Goal: Browse casually

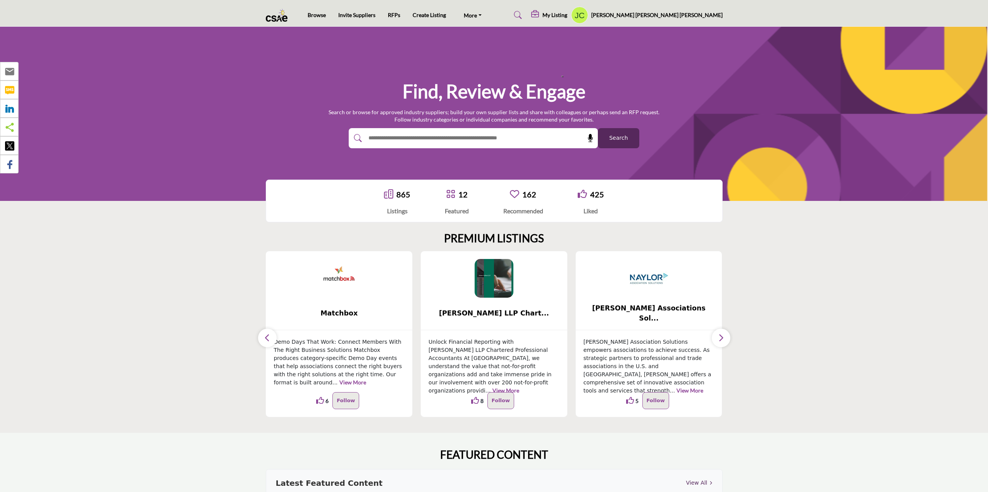
scroll to position [155, 0]
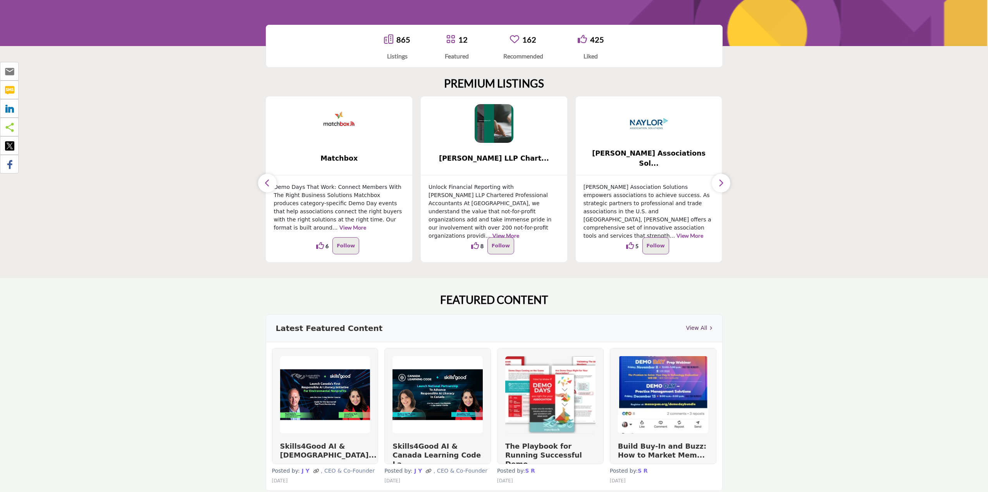
drag, startPoint x: 658, startPoint y: 258, endPoint x: 609, endPoint y: 255, distance: 48.6
click at [610, 255] on div "Naylor Association Solutions empowers associations to achieve success. As strat…" at bounding box center [649, 219] width 146 height 87
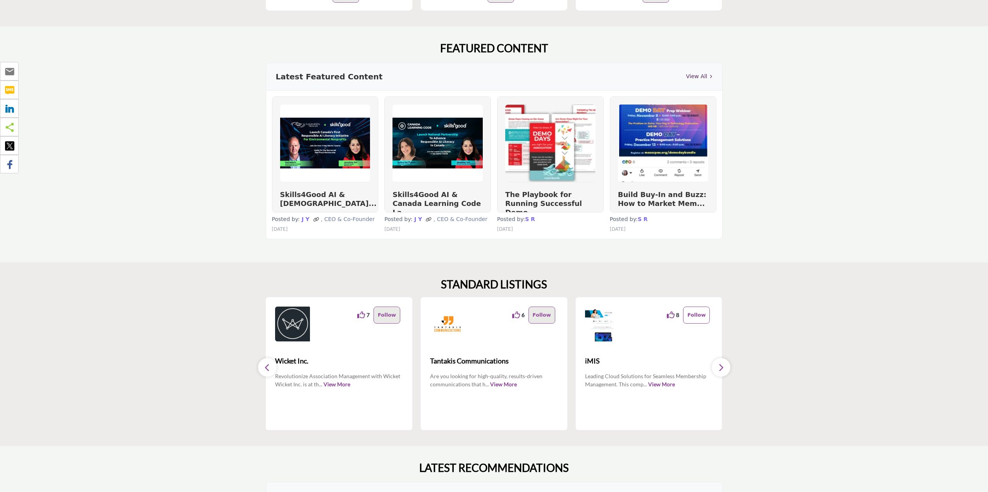
scroll to position [0, 0]
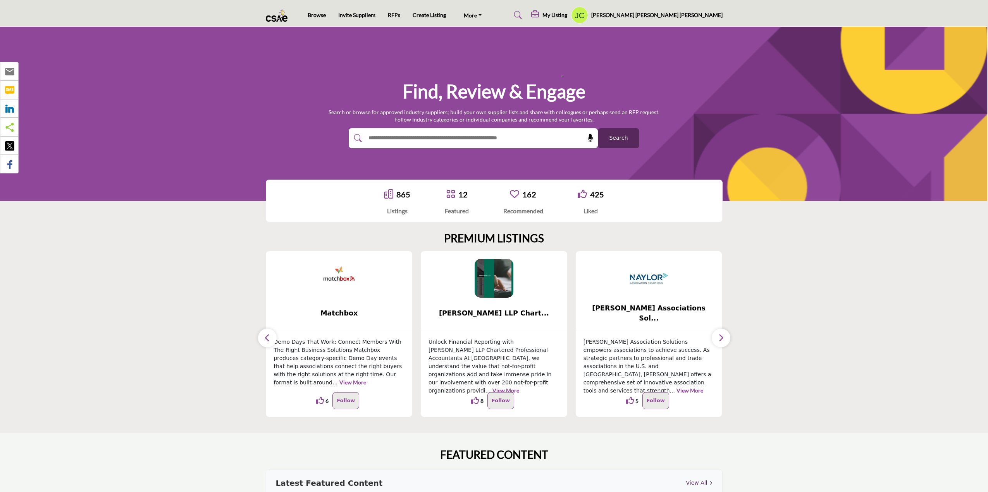
click at [264, 341] on icon "button" at bounding box center [267, 338] width 6 height 10
click at [268, 341] on icon "button" at bounding box center [267, 338] width 6 height 10
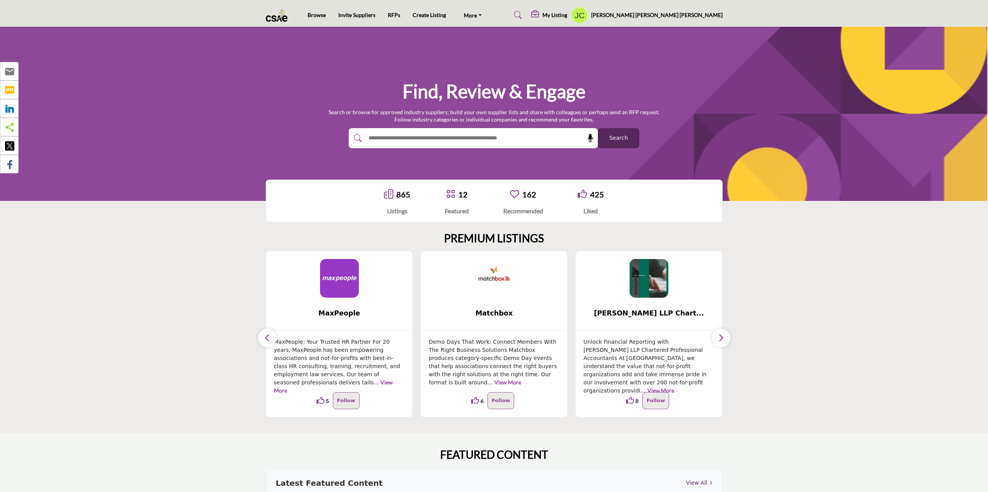
click at [268, 341] on icon "button" at bounding box center [267, 338] width 6 height 10
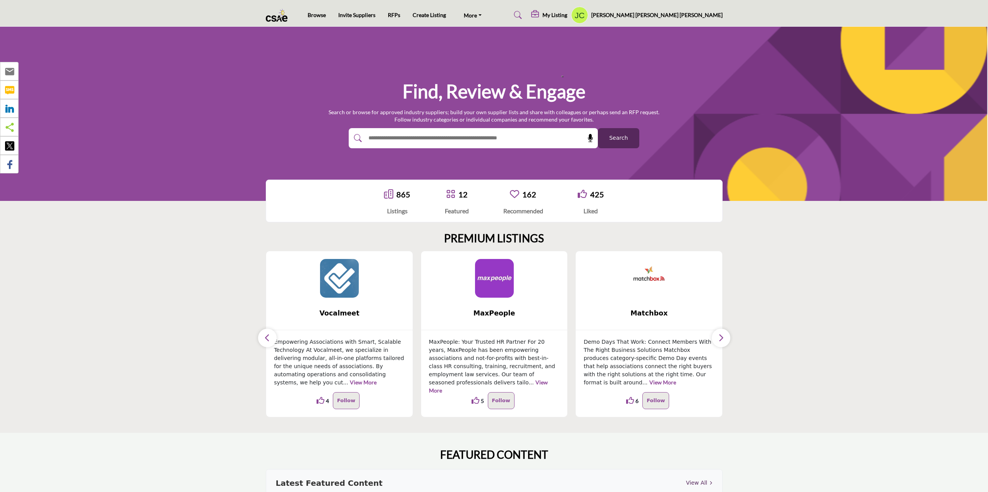
click at [268, 341] on icon "button" at bounding box center [267, 338] width 6 height 10
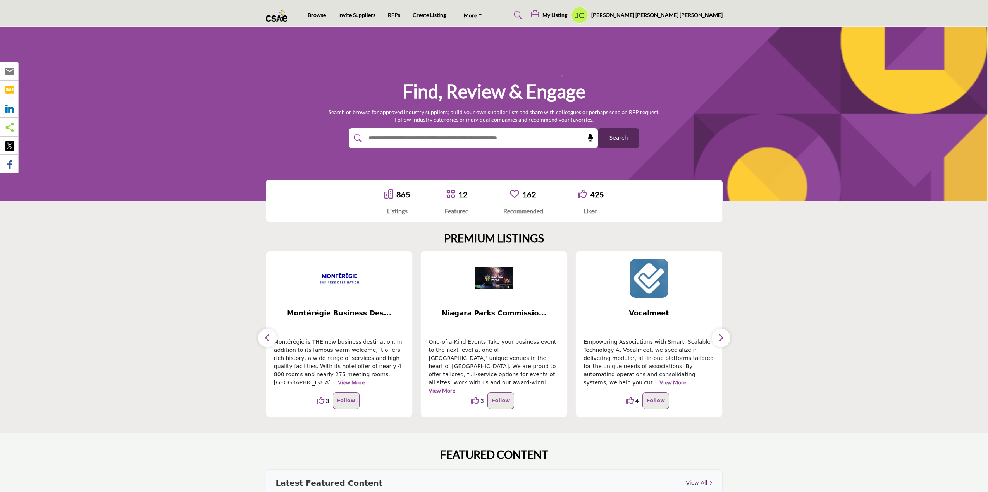
click at [268, 341] on icon "button" at bounding box center [267, 338] width 6 height 10
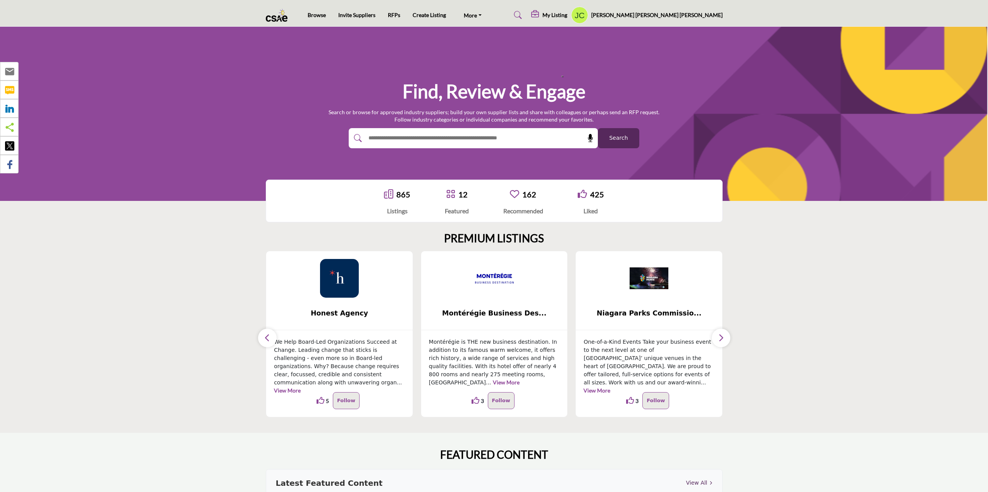
click at [268, 341] on icon "button" at bounding box center [267, 338] width 6 height 10
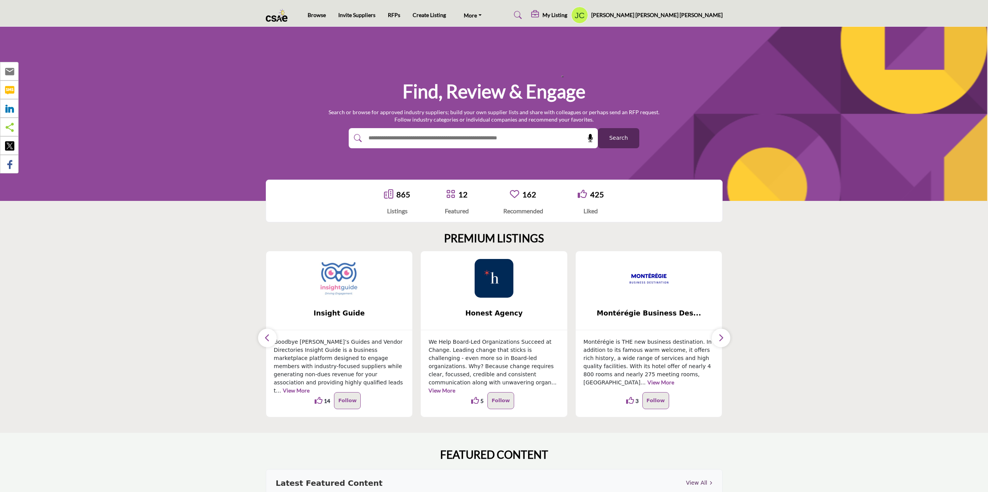
click at [268, 341] on icon "button" at bounding box center [267, 338] width 6 height 10
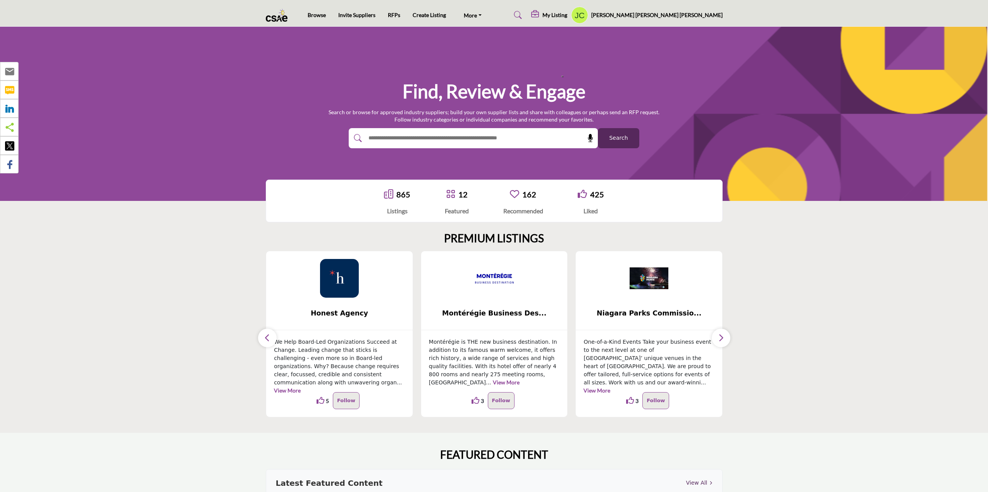
click at [723, 338] on icon "button" at bounding box center [721, 338] width 6 height 10
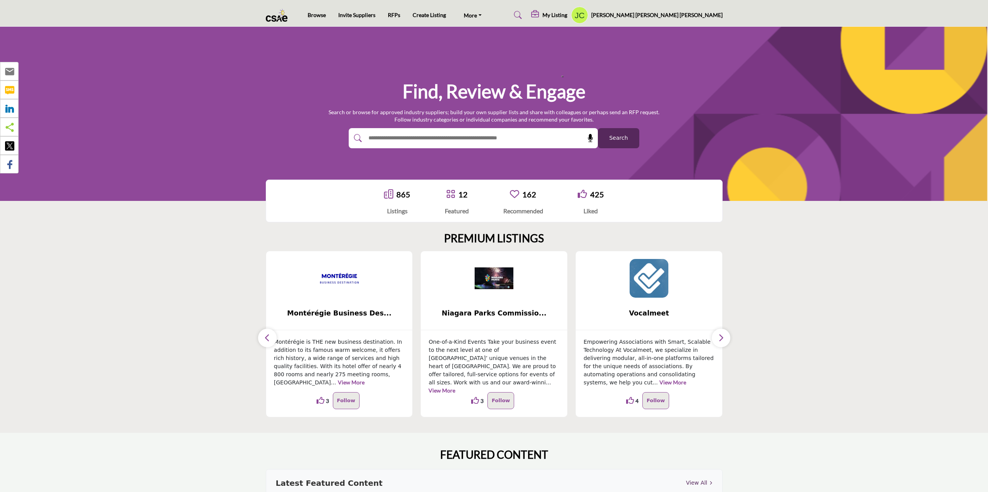
click at [258, 339] on button "button" at bounding box center [267, 338] width 19 height 19
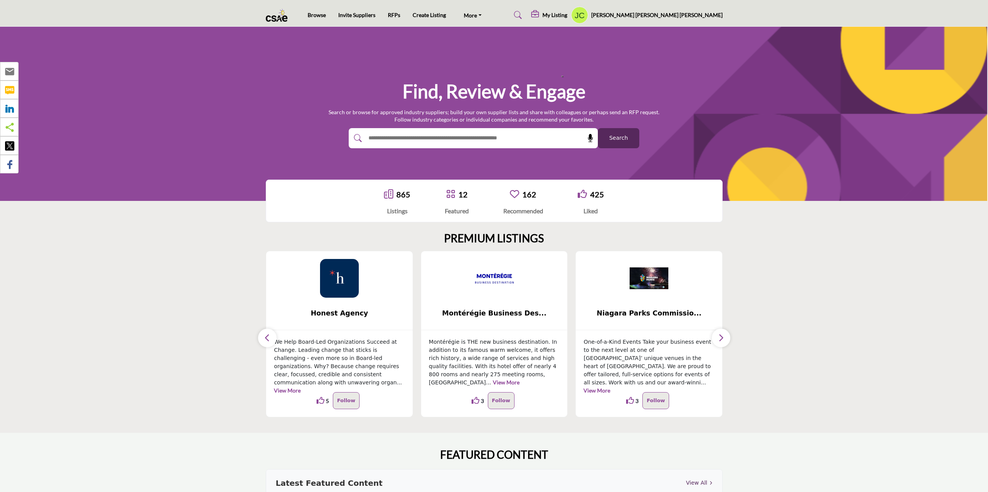
click at [258, 339] on button "button" at bounding box center [267, 338] width 19 height 19
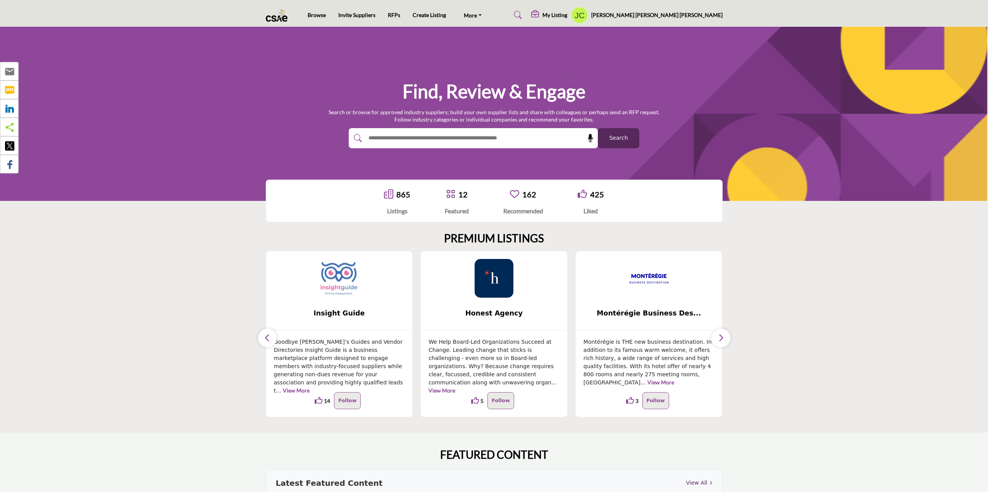
click at [258, 339] on button "button" at bounding box center [267, 338] width 19 height 19
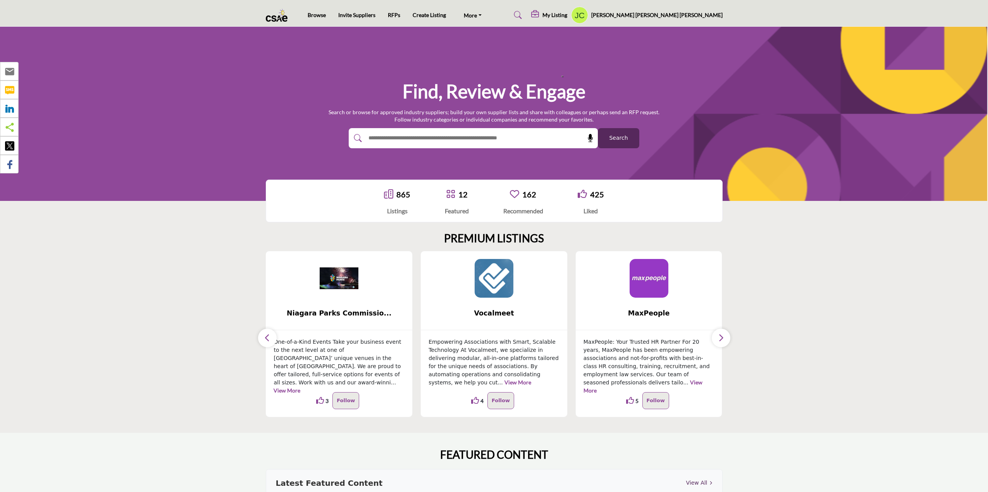
click at [262, 336] on button "button" at bounding box center [267, 338] width 19 height 19
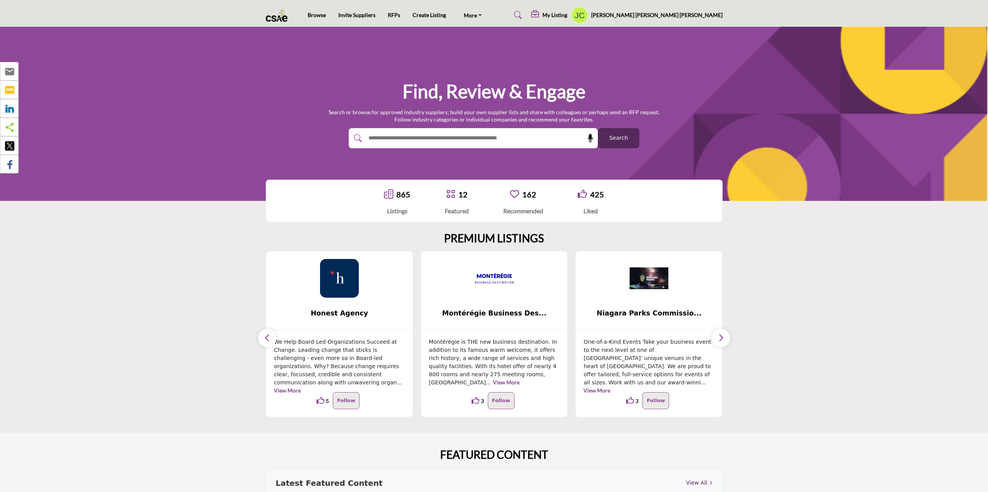
click at [262, 336] on button "button" at bounding box center [267, 338] width 19 height 19
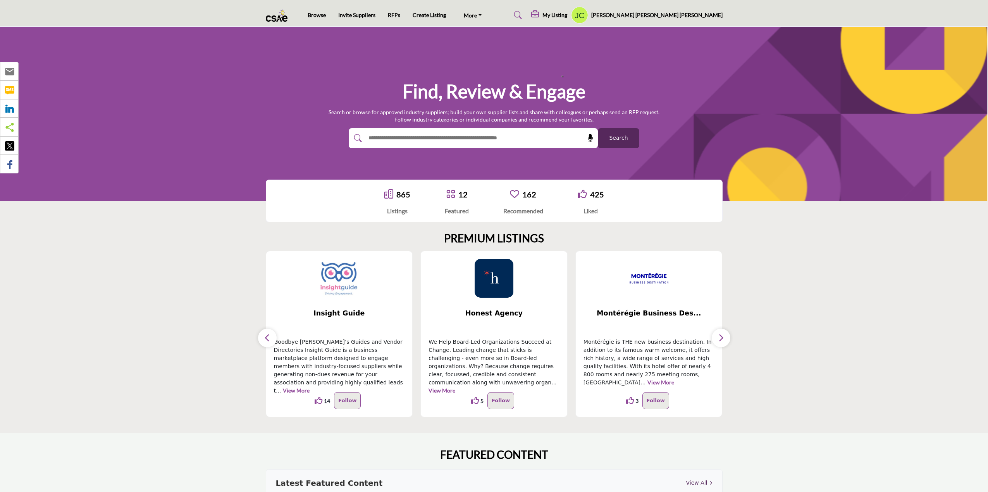
click at [262, 336] on button "button" at bounding box center [267, 338] width 19 height 19
click at [262, 335] on button "button" at bounding box center [267, 338] width 19 height 19
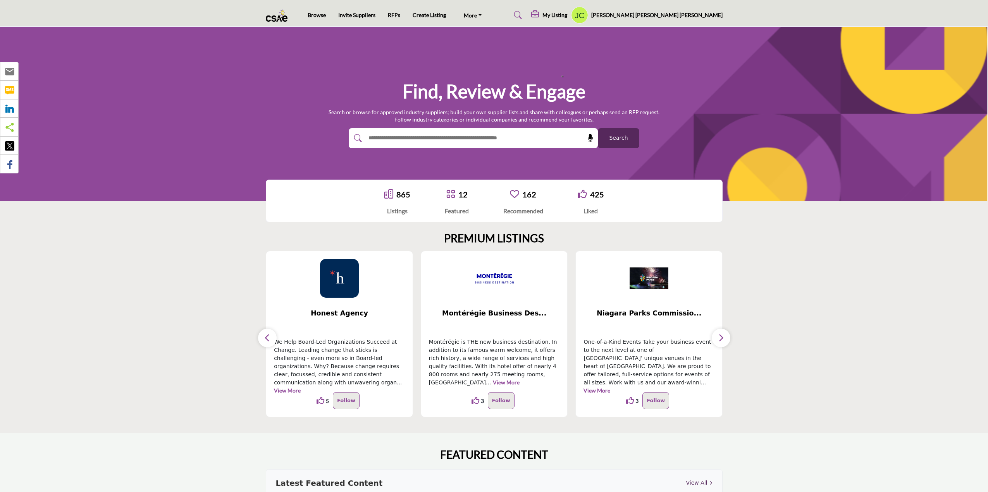
click at [719, 340] on icon "button" at bounding box center [721, 338] width 6 height 10
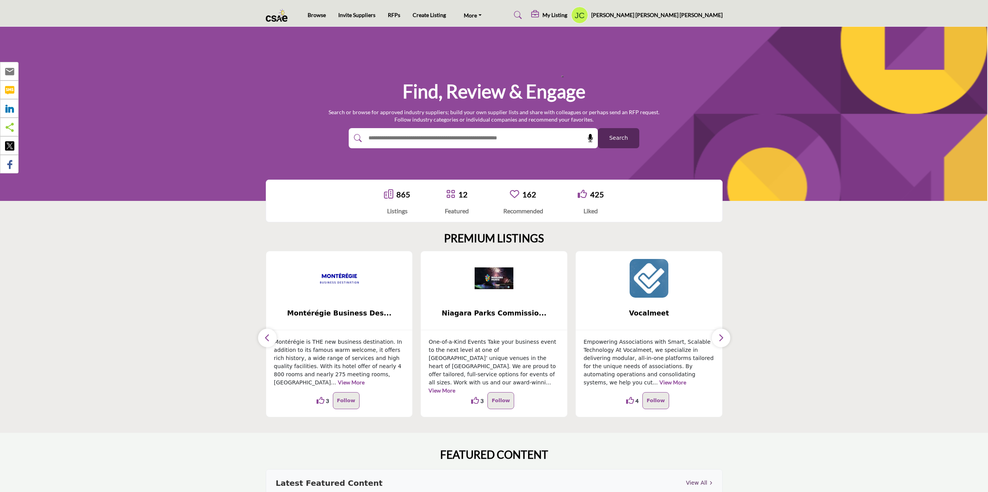
click at [719, 340] on icon "button" at bounding box center [721, 338] width 6 height 10
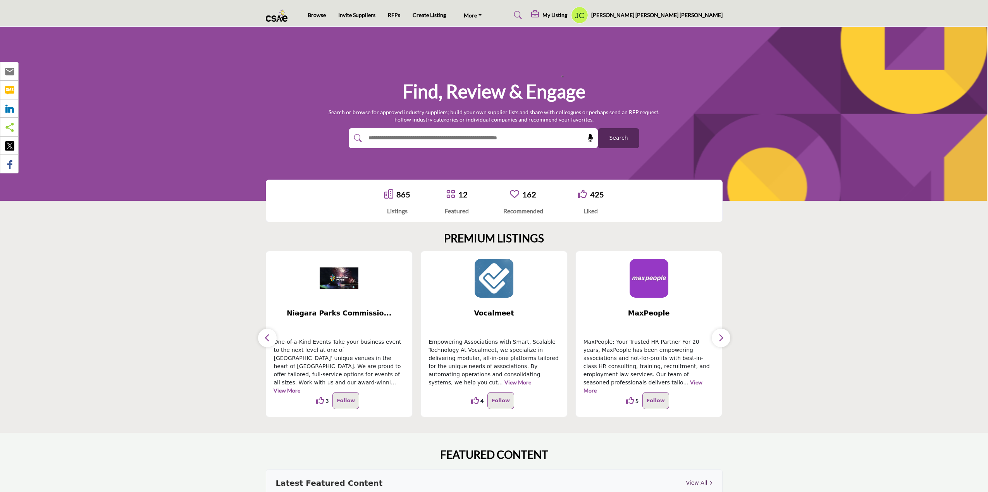
click at [721, 339] on icon "button" at bounding box center [721, 338] width 6 height 10
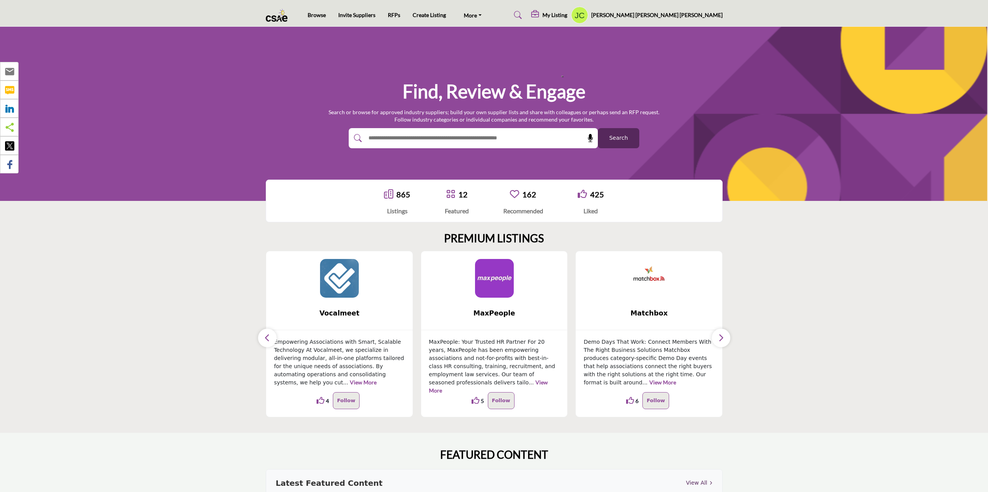
click at [722, 338] on icon "button" at bounding box center [721, 338] width 6 height 10
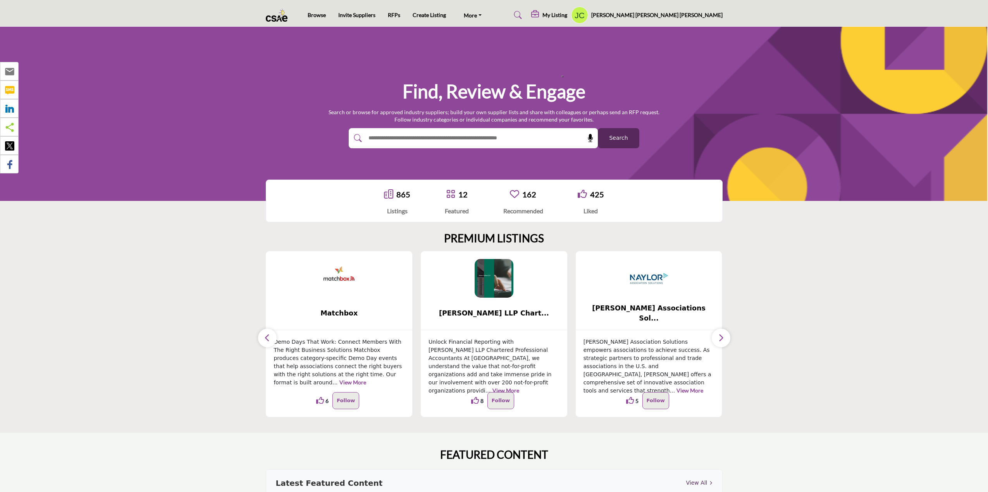
click at [722, 338] on icon "button" at bounding box center [721, 338] width 6 height 10
